Goal: Task Accomplishment & Management: Use online tool/utility

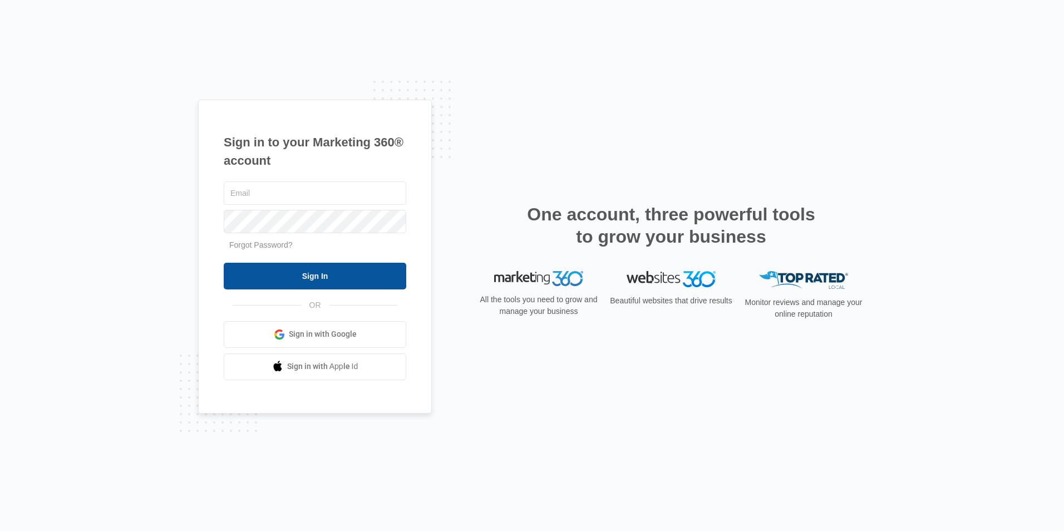
type input "[EMAIL_ADDRESS][DOMAIN_NAME]"
click at [307, 283] on input "Sign In" at bounding box center [315, 276] width 182 height 27
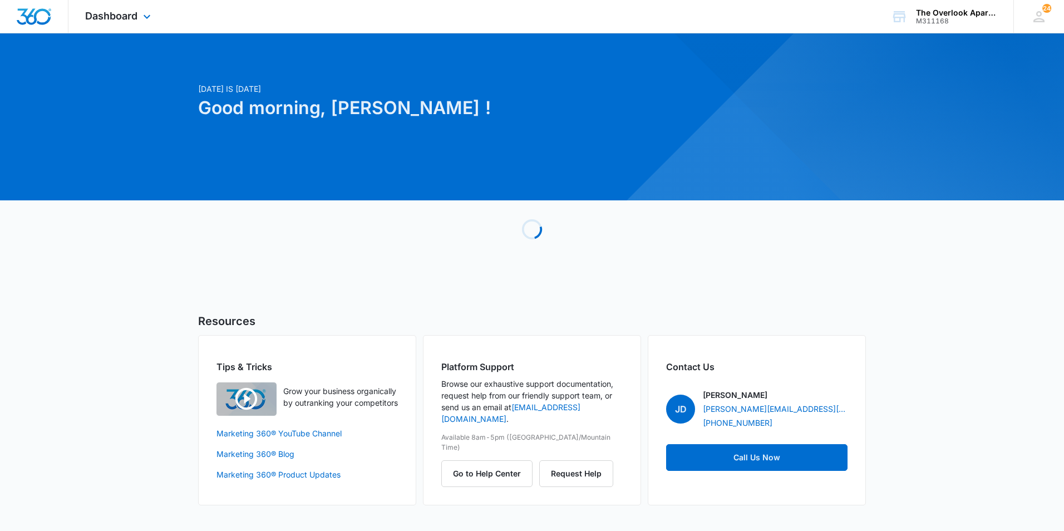
click at [139, 21] on div "Dashboard Apps Reputation Websites Forms CRM Email Social Content Ads Intellige…" at bounding box center [119, 16] width 102 height 33
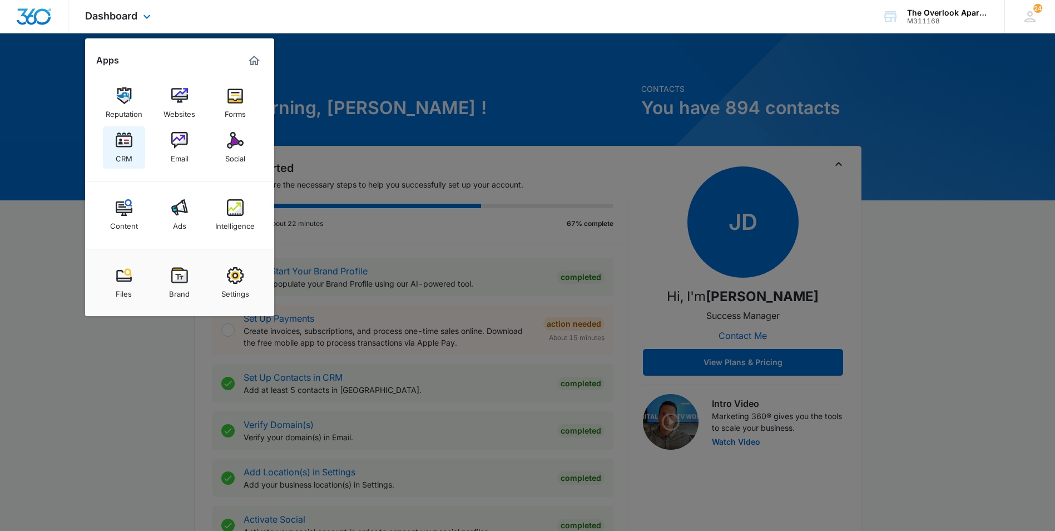
click at [129, 151] on div "CRM" at bounding box center [124, 156] width 17 height 14
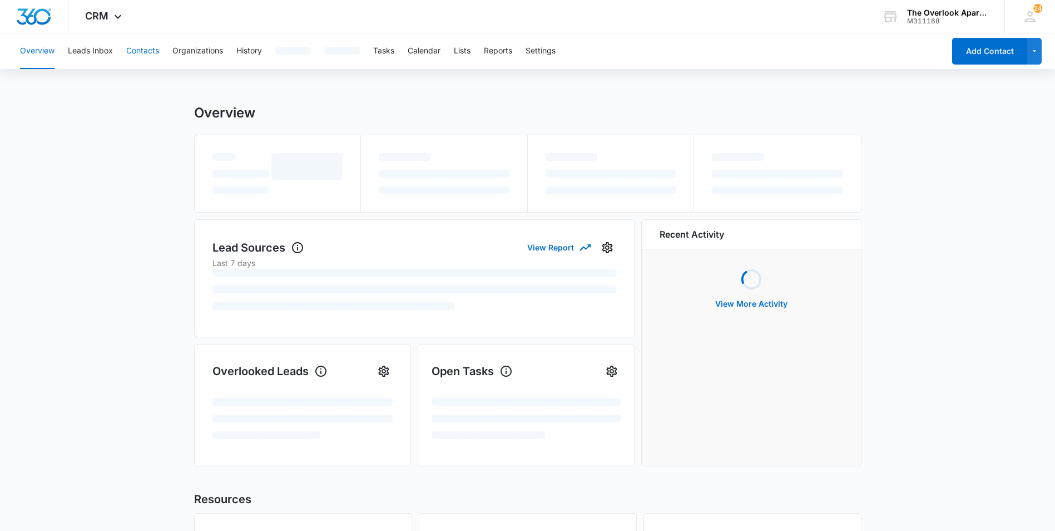
click at [141, 48] on button "Contacts" at bounding box center [142, 51] width 33 height 36
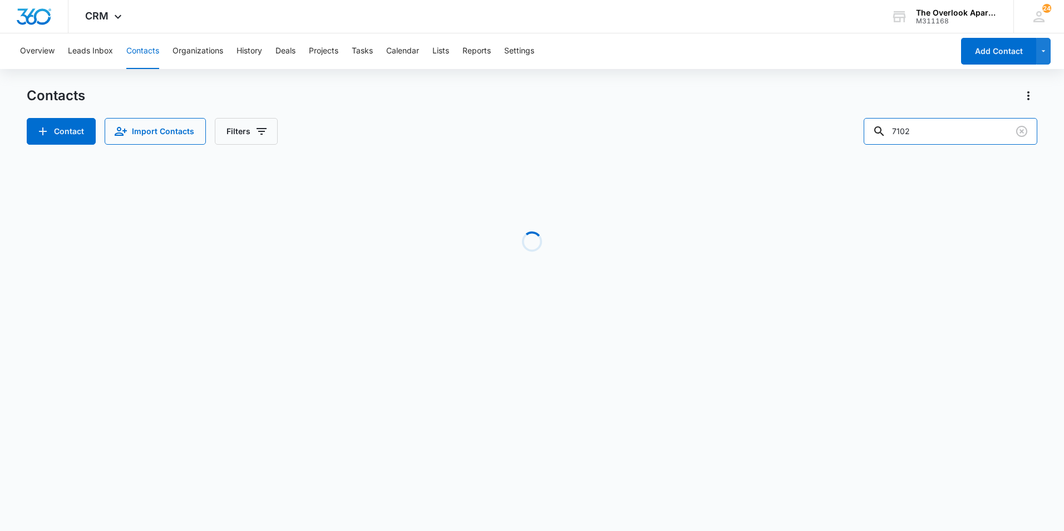
drag, startPoint x: 963, startPoint y: 131, endPoint x: 796, endPoint y: 129, distance: 166.9
click at [796, 129] on div "Contact Import Contacts Filters 7102" at bounding box center [532, 131] width 1010 height 27
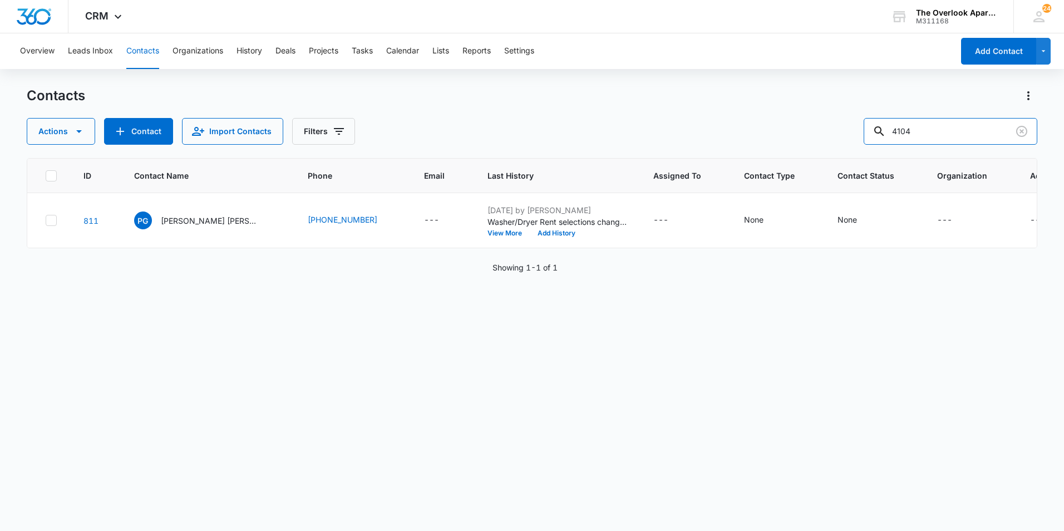
type input "4104"
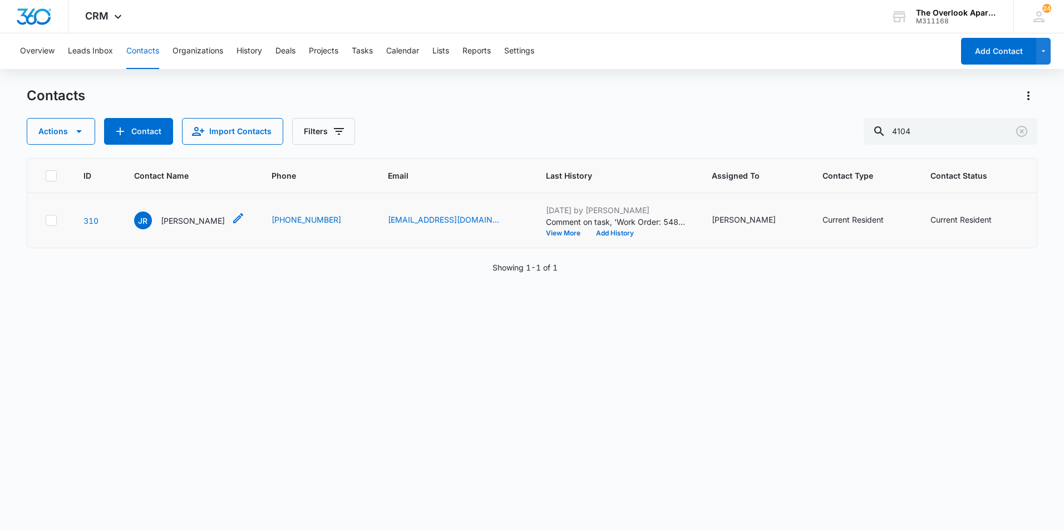
click at [191, 228] on div "JR [PERSON_NAME]" at bounding box center [179, 220] width 91 height 18
